Goal: Task Accomplishment & Management: Manage account settings

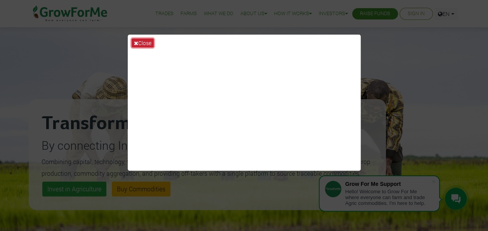
click at [144, 40] on button "Close" at bounding box center [143, 42] width 22 height 9
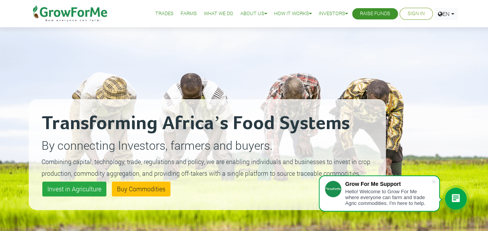
click at [408, 12] on link "Sign In" at bounding box center [416, 14] width 17 height 8
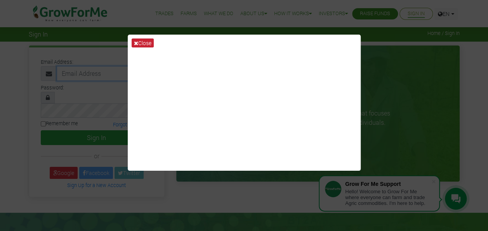
type input "[EMAIL_ADDRESS][DOMAIN_NAME]"
click at [135, 45] on button "Close" at bounding box center [143, 42] width 22 height 9
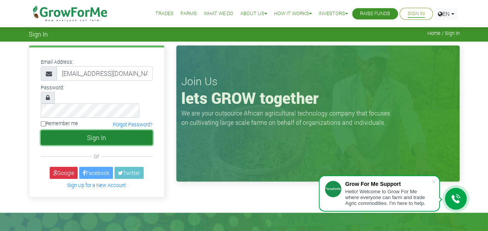
click at [101, 130] on button "Sign In" at bounding box center [97, 137] width 112 height 15
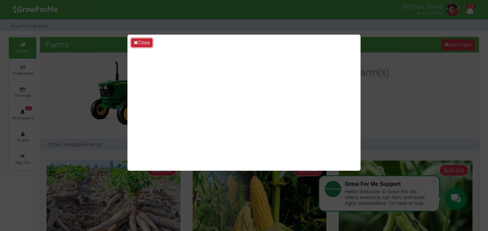
click at [150, 39] on button "Close" at bounding box center [141, 42] width 21 height 9
click at [150, 39] on div "Farms New Farm" at bounding box center [259, 45] width 439 height 16
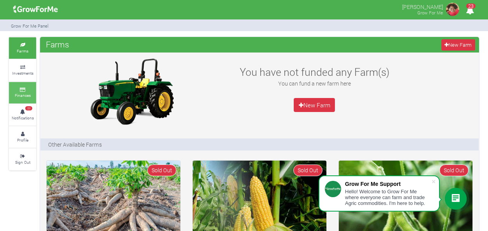
click at [24, 94] on small "Finances" at bounding box center [23, 94] width 16 height 5
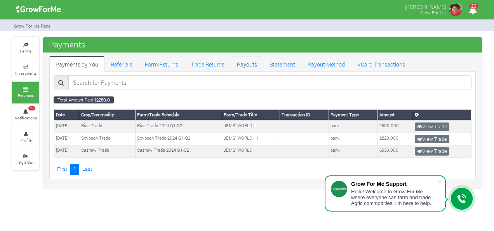
click at [248, 66] on link "Payouts" at bounding box center [247, 64] width 33 height 16
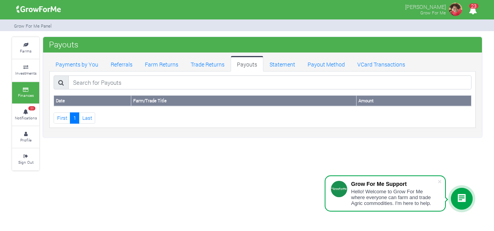
click at [248, 66] on link "Payouts" at bounding box center [247, 64] width 33 height 16
click at [199, 62] on link "Trade Returns" at bounding box center [207, 64] width 46 height 16
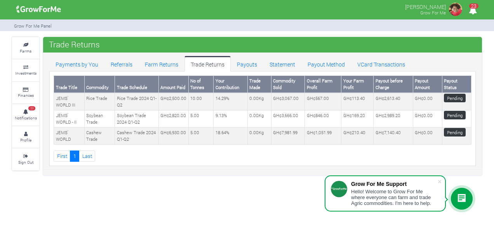
drag, startPoint x: 374, startPoint y: 218, endPoint x: 351, endPoint y: 179, distance: 45.9
click at [351, 179] on body "Grow For Me Support Hello! Welcome to Grow For Me where everyone can farm and t…" at bounding box center [247, 115] width 494 height 231
click at [214, 212] on div "RITA ADJETEY Grow For Me 23 Farms" at bounding box center [247, 115] width 494 height 231
click at [468, 196] on div at bounding box center [462, 198] width 22 height 22
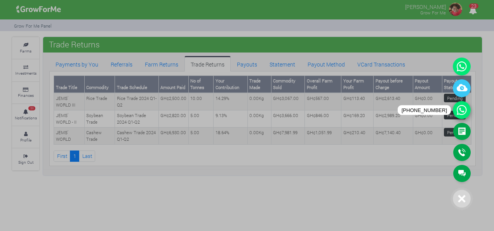
click at [465, 109] on icon at bounding box center [462, 110] width 18 height 18
click at [413, 184] on div at bounding box center [247, 115] width 494 height 231
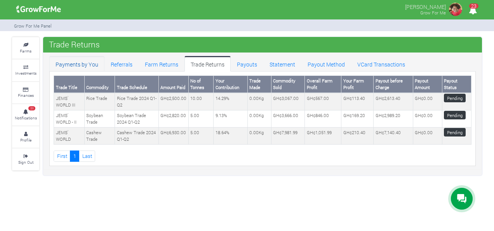
click at [82, 62] on link "Payments by You" at bounding box center [76, 64] width 55 height 16
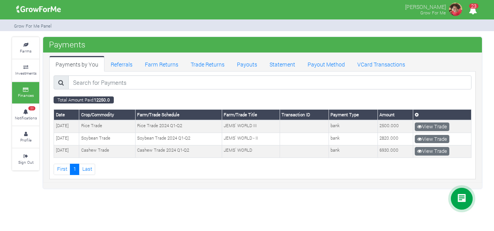
click at [316, 183] on div "Payments Payments by You Referrals Farm Returns Trade Returns Payouts Statement…" at bounding box center [262, 112] width 439 height 151
click at [461, 11] on img at bounding box center [456, 10] width 16 height 16
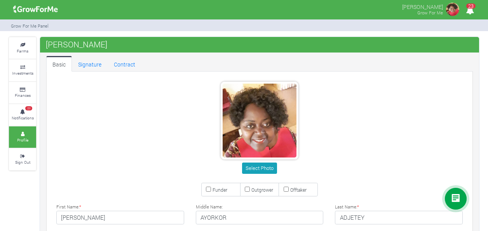
click at [467, 13] on icon "23" at bounding box center [469, 10] width 15 height 17
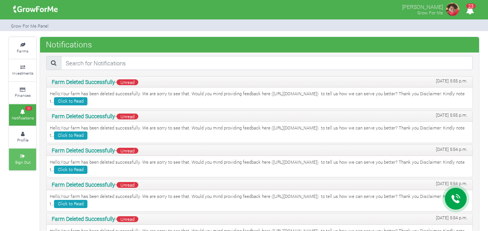
click at [23, 157] on link "Sign Out" at bounding box center [22, 158] width 27 height 21
